Goal: Transaction & Acquisition: Obtain resource

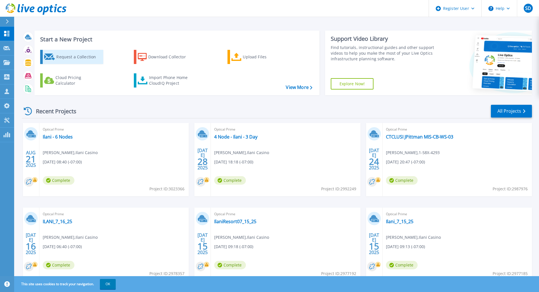
click at [84, 56] on div "Request a Collection" at bounding box center [78, 56] width 45 height 11
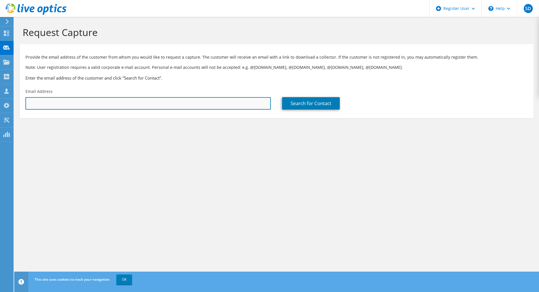
click at [134, 104] on input "text" at bounding box center [147, 103] width 245 height 12
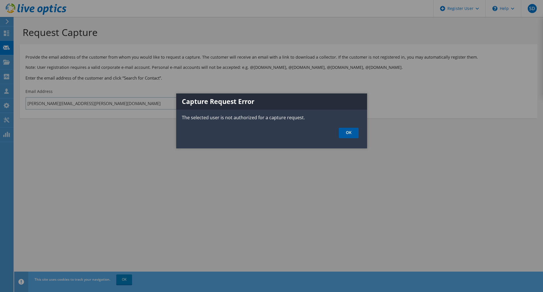
click at [356, 136] on link "OK" at bounding box center [349, 133] width 20 height 10
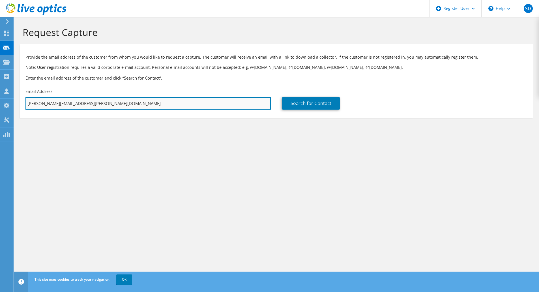
click at [114, 106] on input "[PERSON_NAME][EMAIL_ADDRESS][PERSON_NAME][DOMAIN_NAME]" at bounding box center [147, 103] width 245 height 12
drag, startPoint x: 44, startPoint y: 103, endPoint x: 50, endPoint y: 105, distance: 6.4
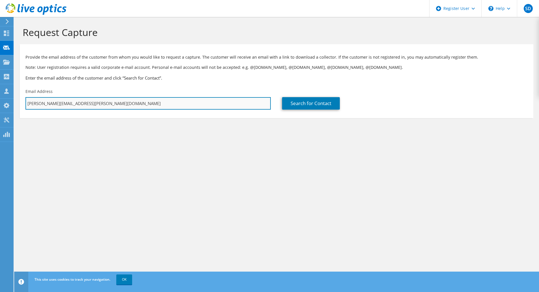
click at [50, 105] on input "[PERSON_NAME][EMAIL_ADDRESS][PERSON_NAME][DOMAIN_NAME]" at bounding box center [147, 103] width 245 height 12
click at [69, 102] on input "[EMAIL_ADDRESS][DOMAIN_NAME]" at bounding box center [147, 103] width 245 height 12
type input "[EMAIL_ADDRESS][DOMAIN_NAME]"
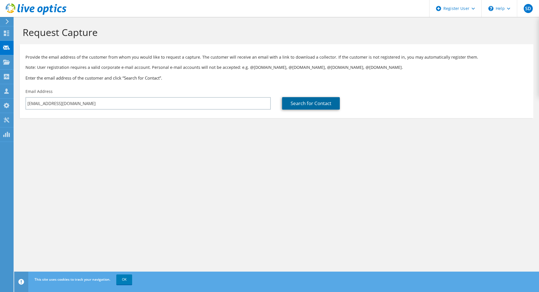
click at [321, 100] on link "Search for Contact" at bounding box center [311, 103] width 58 height 12
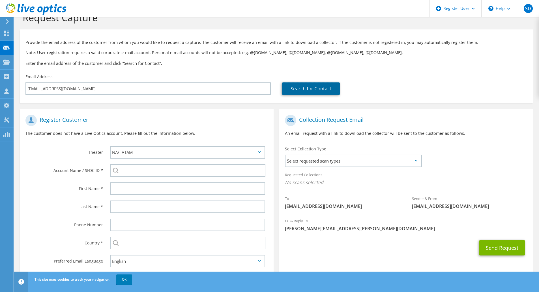
scroll to position [30, 0]
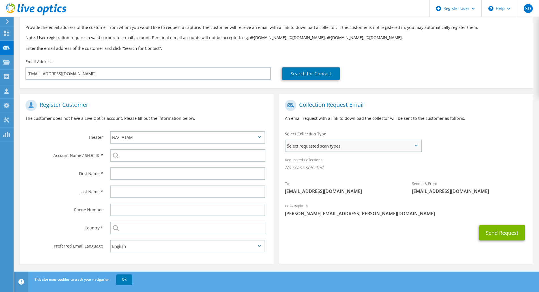
click at [347, 140] on span "Select requested scan types" at bounding box center [354, 145] width 136 height 11
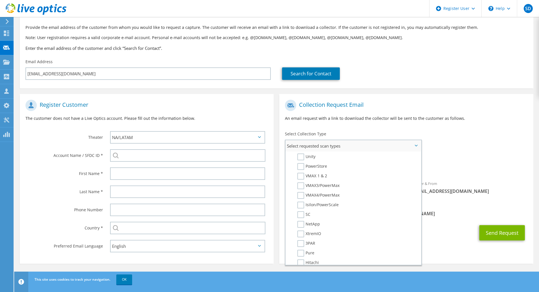
scroll to position [108, 0]
click at [408, 119] on p "An email request with a link to download the collector will be sent to the cust…" at bounding box center [406, 118] width 242 height 6
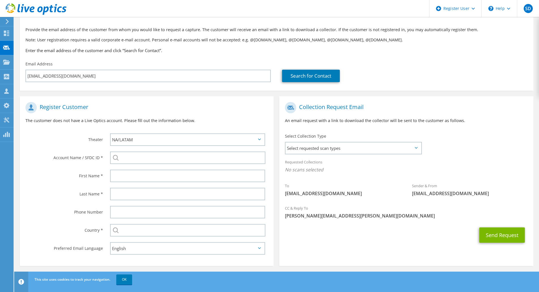
scroll to position [30, 0]
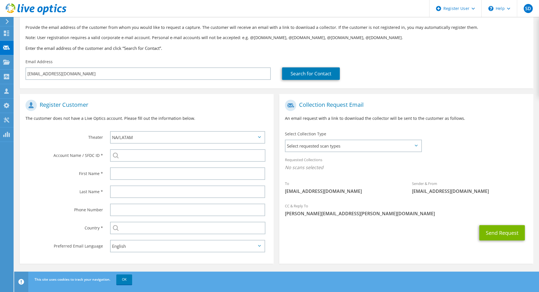
click at [413, 137] on div "Select Collection Type Select requested scan types Server Virtualization Optica…" at bounding box center [353, 141] width 137 height 20
click at [396, 141] on span "Select requested scan types" at bounding box center [354, 145] width 136 height 11
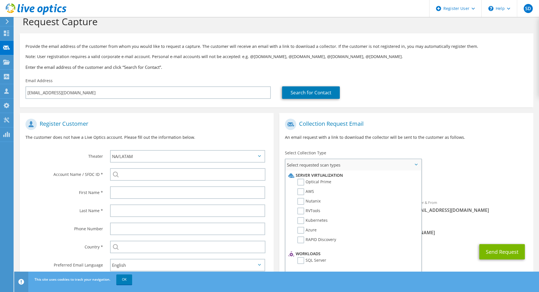
scroll to position [0, 0]
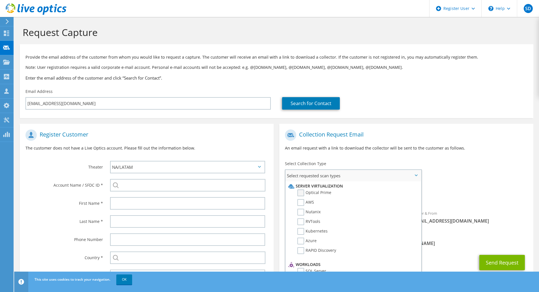
click at [314, 190] on label "Optical Prime" at bounding box center [314, 192] width 34 height 7
click at [0, 0] on input "Optical Prime" at bounding box center [0, 0] width 0 height 0
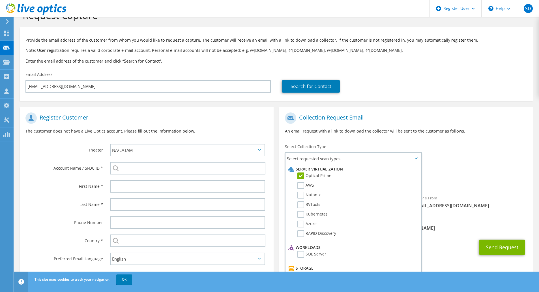
scroll to position [30, 0]
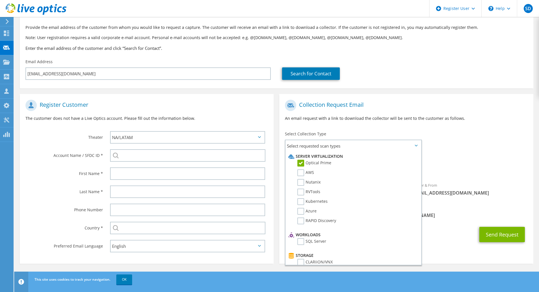
click at [463, 140] on div "To [EMAIL_ADDRESS][DOMAIN_NAME] Sender & From [EMAIL_ADDRESS][DOMAIN_NAME]" at bounding box center [406, 149] width 254 height 105
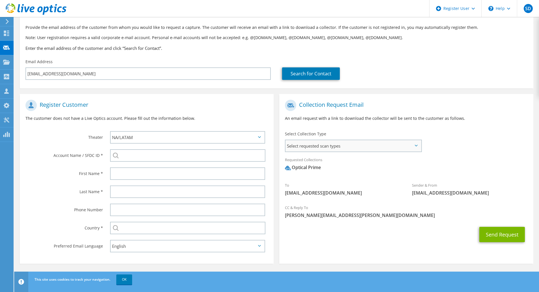
click at [344, 143] on span "Select requested scan types" at bounding box center [354, 145] width 136 height 11
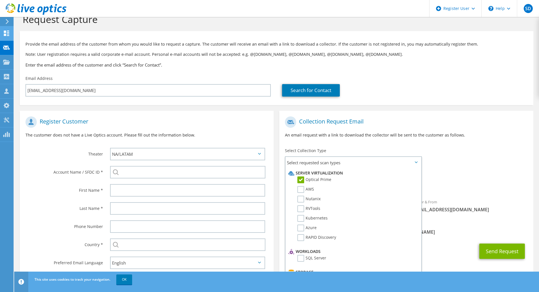
scroll to position [0, 0]
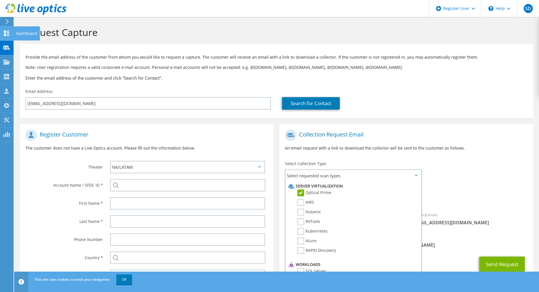
click at [4, 35] on icon at bounding box center [6, 33] width 7 height 5
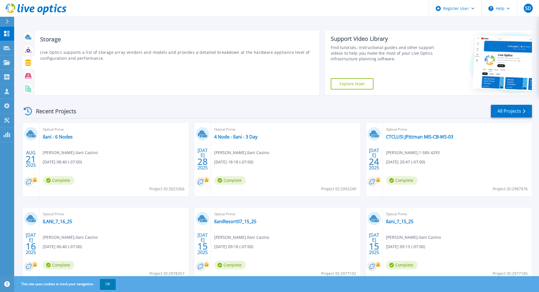
click at [33, 57] on div at bounding box center [28, 62] width 13 height 13
click at [29, 51] on icon at bounding box center [28, 50] width 4 height 4
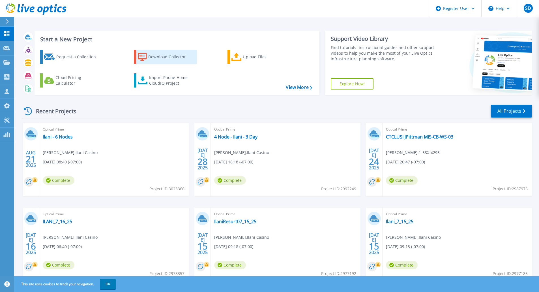
click at [147, 55] on icon at bounding box center [142, 57] width 9 height 8
